Goal: Task Accomplishment & Management: Use online tool/utility

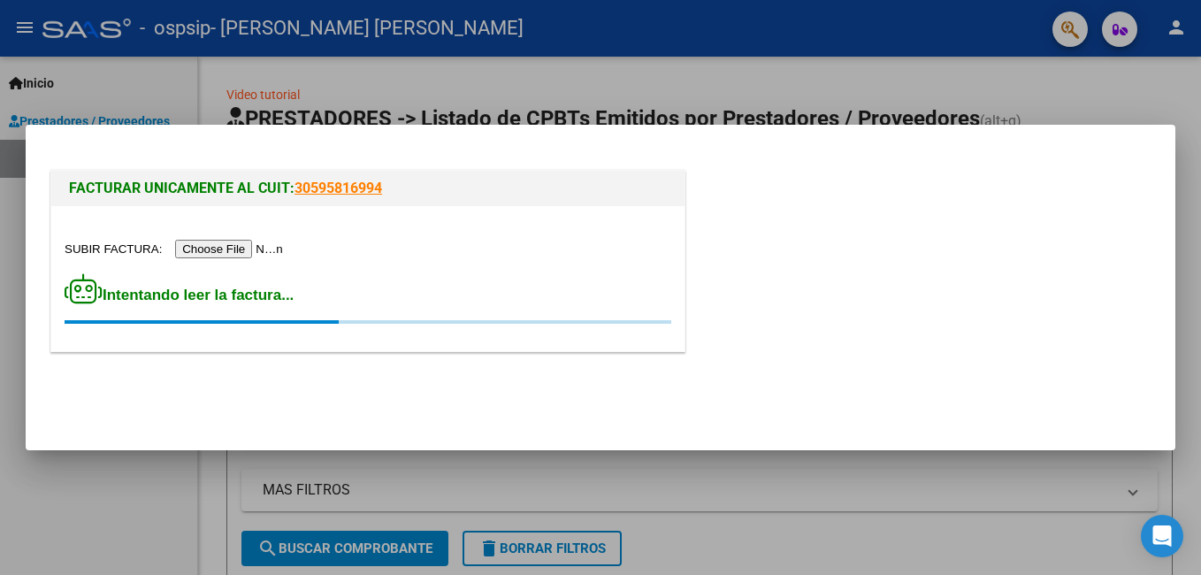
click at [207, 245] on input "file" at bounding box center [177, 249] width 224 height 19
drag, startPoint x: 213, startPoint y: 256, endPoint x: 624, endPoint y: 236, distance: 411.7
click at [624, 236] on div "Intentando leer la factura..." at bounding box center [367, 279] width 633 height 146
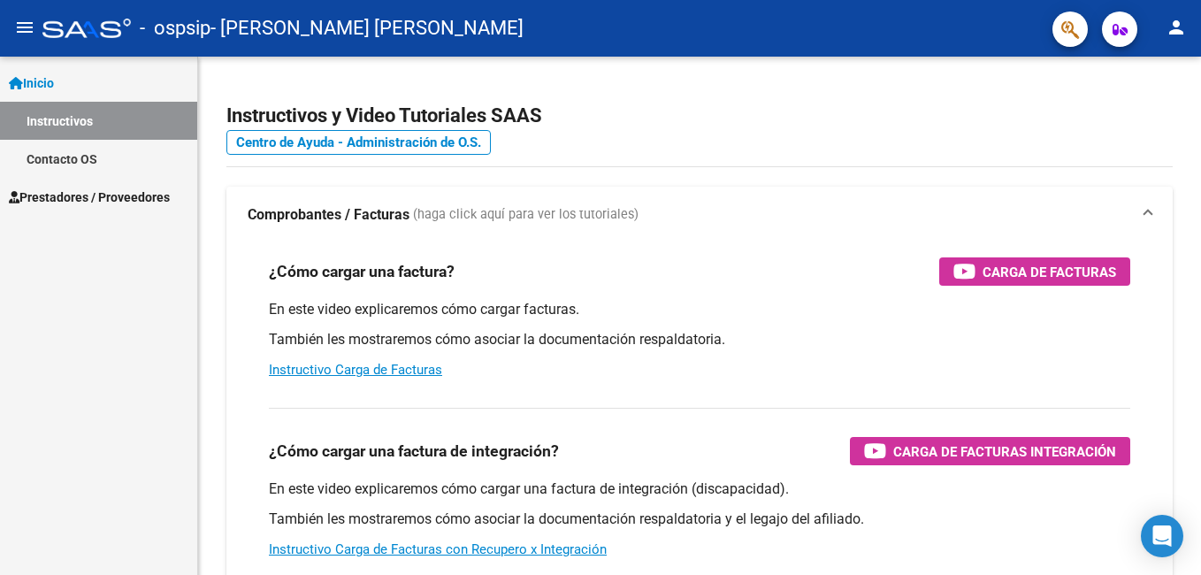
click at [124, 195] on span "Prestadores / Proveedores" at bounding box center [89, 196] width 161 height 19
click at [85, 200] on span "Prestadores / Proveedores" at bounding box center [89, 196] width 161 height 19
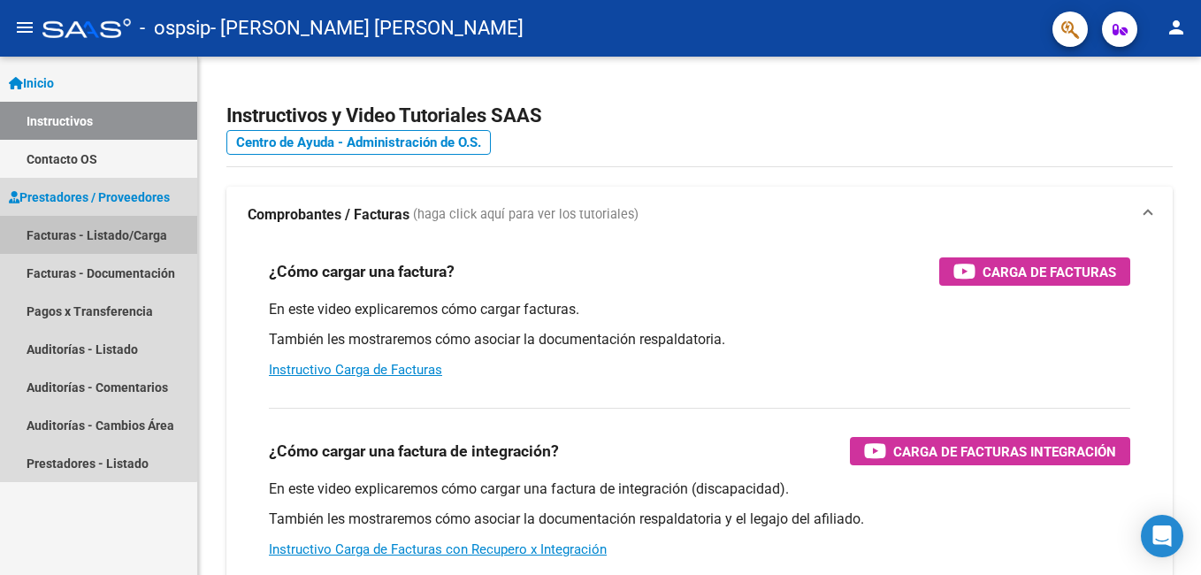
click at [73, 233] on link "Facturas - Listado/Carga" at bounding box center [98, 235] width 197 height 38
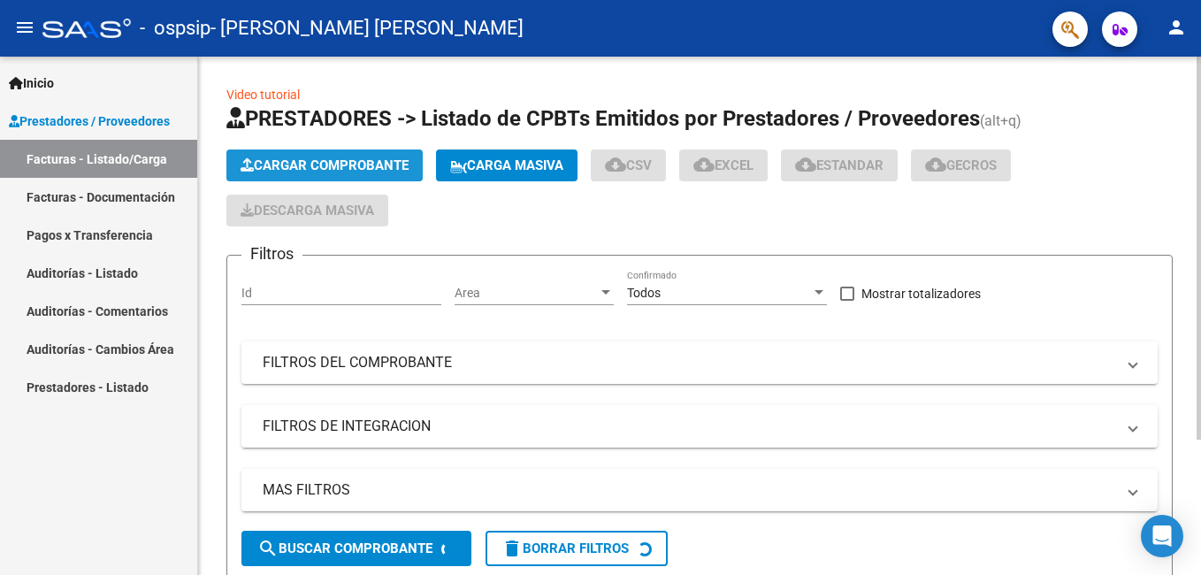
click at [306, 164] on span "Cargar Comprobante" at bounding box center [325, 165] width 168 height 16
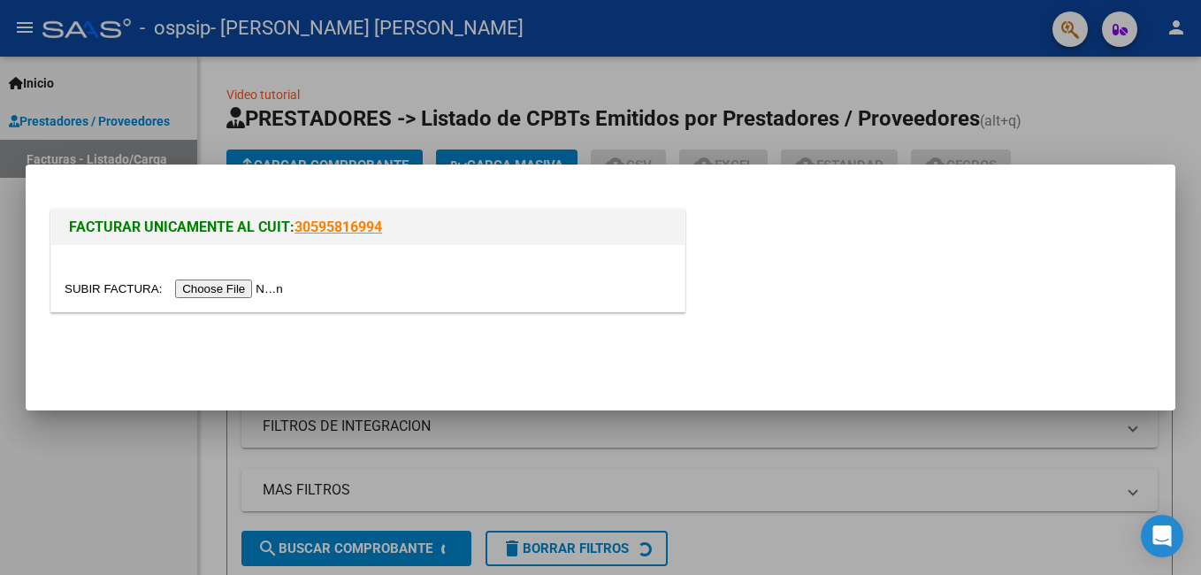
click at [233, 287] on input "file" at bounding box center [177, 288] width 224 height 19
